Goal: Transaction & Acquisition: Register for event/course

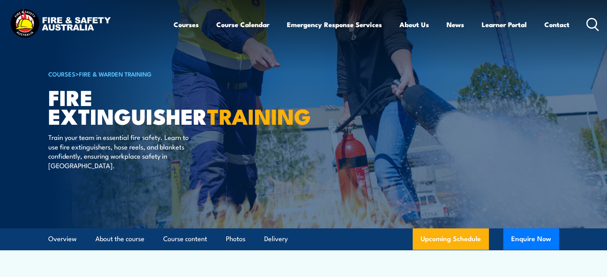
click at [45, 19] on img at bounding box center [60, 24] width 105 height 34
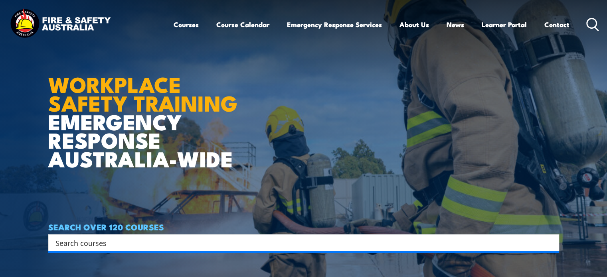
drag, startPoint x: 55, startPoint y: 82, endPoint x: 234, endPoint y: 169, distance: 198.6
click at [234, 169] on article "WORKPLACE SAFETY TRAINING EMERGENCY RESPONSE [GEOGRAPHIC_DATA]-WIDE SEARCH OVER…" at bounding box center [303, 138] width 511 height 277
copy h1 "WORKPLACE SAFETY TRAINING EMERGENCY RESPONSE AUSTRALIA-WIDE"
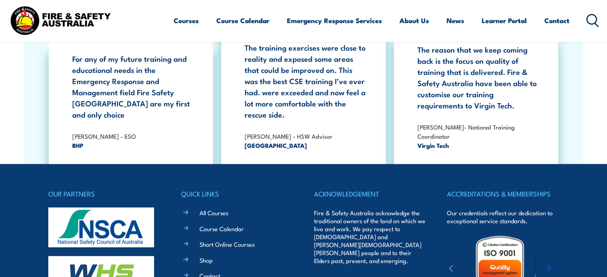
scroll to position [1459, 0]
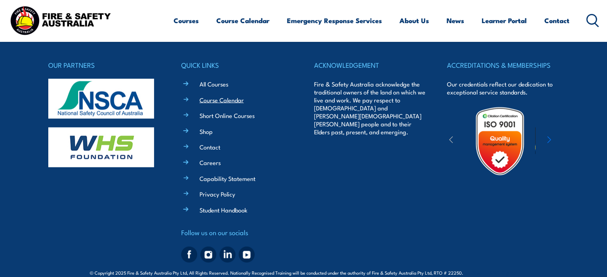
click at [227, 95] on link "Course Calendar" at bounding box center [222, 99] width 44 height 8
click at [249, 25] on link "Course Calendar" at bounding box center [242, 20] width 53 height 21
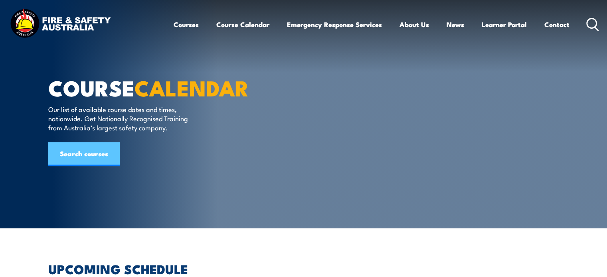
click at [69, 166] on link "Search courses" at bounding box center [83, 154] width 71 height 24
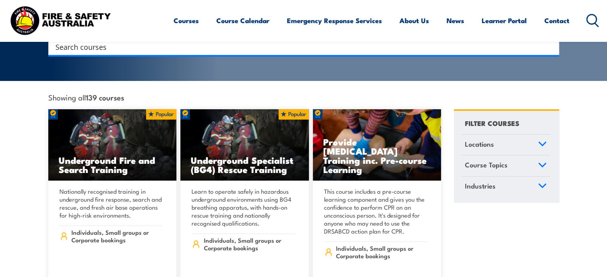
scroll to position [176, 0]
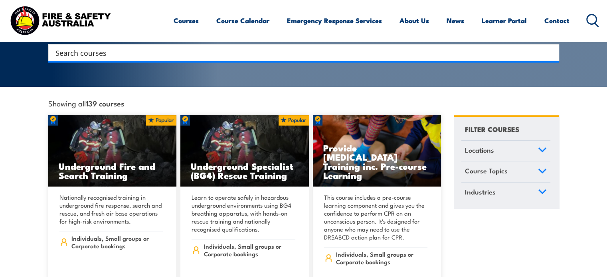
click at [86, 47] on input "Search input" at bounding box center [298, 53] width 486 height 12
type input "fire"
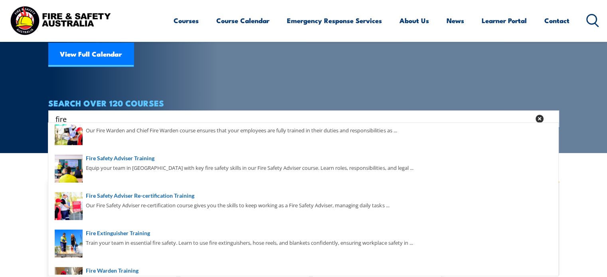
scroll to position [0, 0]
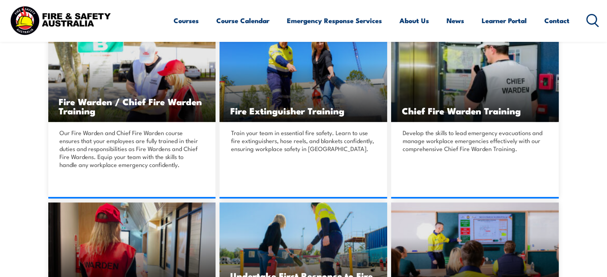
scroll to position [235, 0]
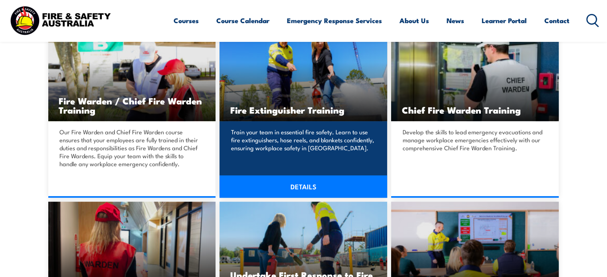
click at [248, 126] on div "Train your team in essential fire safety. Learn to use fire extinguishers, hose…" at bounding box center [303, 151] width 168 height 61
click at [273, 192] on link "DETAILS" at bounding box center [303, 187] width 168 height 22
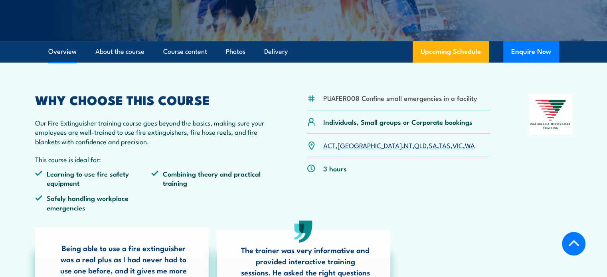
scroll to position [188, 0]
click at [456, 57] on link "Upcoming Schedule" at bounding box center [451, 52] width 76 height 22
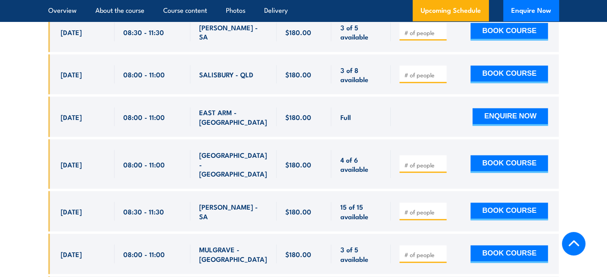
scroll to position [1472, 0]
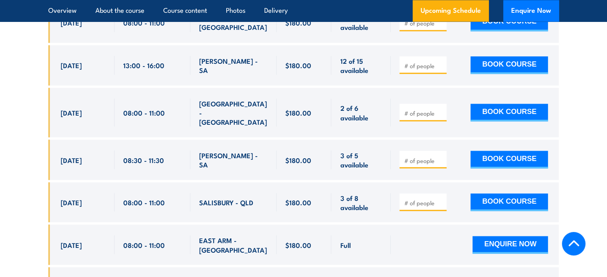
drag, startPoint x: 61, startPoint y: 138, endPoint x: 107, endPoint y: 143, distance: 46.1
click at [107, 143] on div "[DATE] 08:30 - 08:30" at bounding box center [81, 160] width 66 height 40
drag, startPoint x: 188, startPoint y: 202, endPoint x: 176, endPoint y: 201, distance: 12.4
click at [67, 198] on span "[DATE]" at bounding box center [71, 202] width 21 height 9
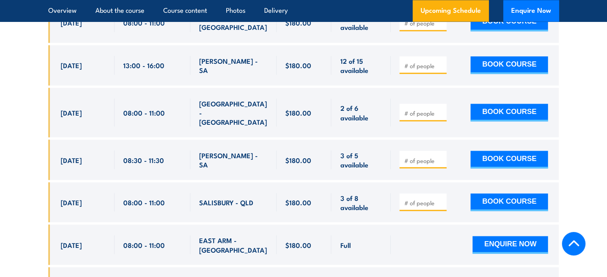
click at [57, 184] on div "[DATE] 08:00 - 08:00" at bounding box center [81, 202] width 66 height 40
drag, startPoint x: 57, startPoint y: 183, endPoint x: 101, endPoint y: 185, distance: 43.9
click at [101, 185] on div "[DATE] 08:00 - 08:00" at bounding box center [81, 202] width 66 height 40
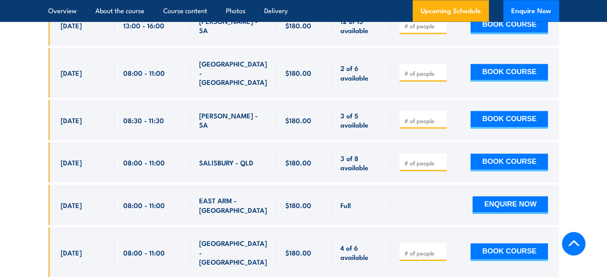
scroll to position [1511, 0]
